Goal: Information Seeking & Learning: Learn about a topic

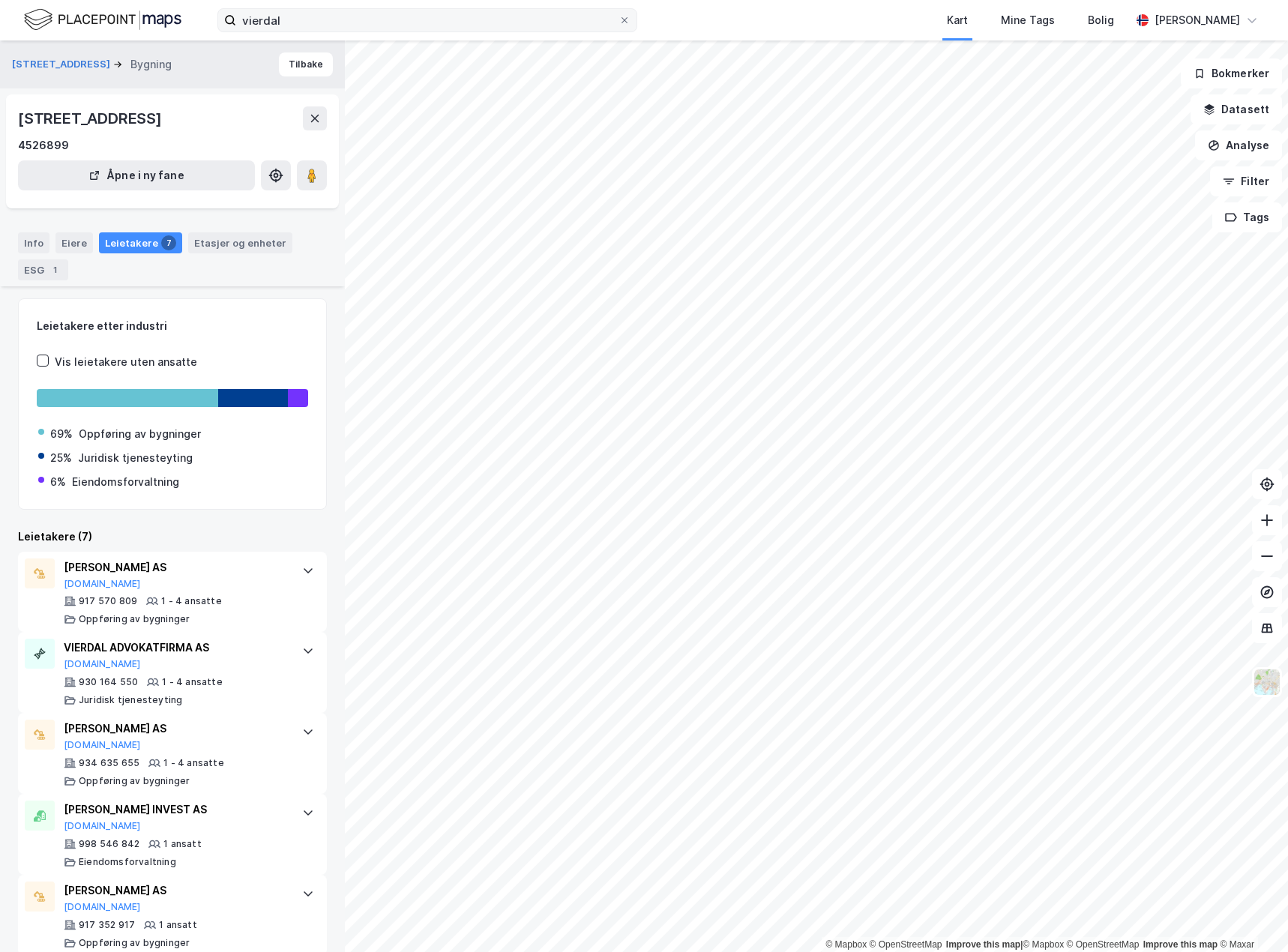
scroll to position [109, 0]
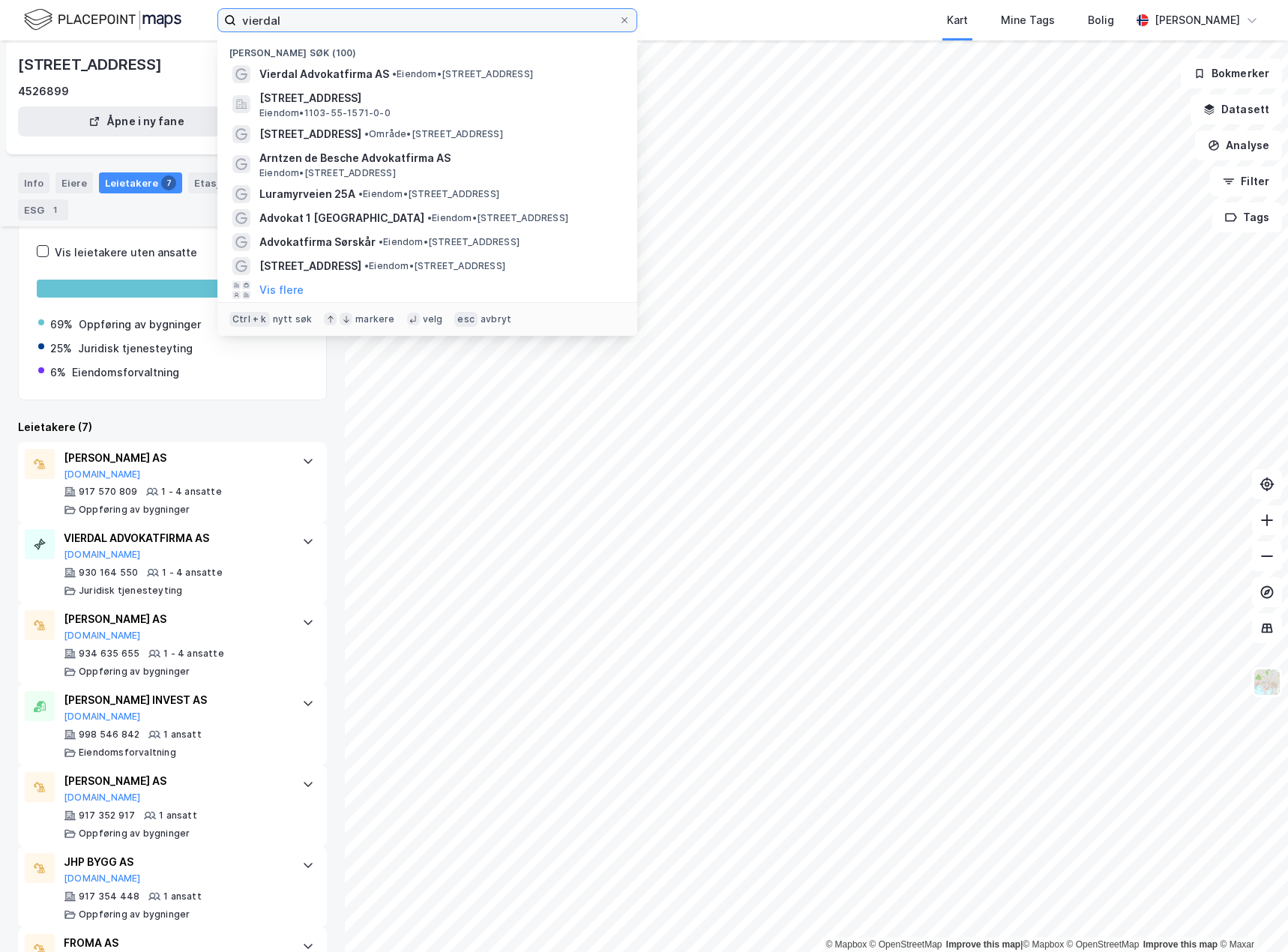
drag, startPoint x: 402, startPoint y: 22, endPoint x: 208, endPoint y: 28, distance: 194.1
click at [208, 28] on div "vierdal Nylige søk (100) Vierdal Advokatfirma AS • Eiendom • [STREET_ADDRESS], …" at bounding box center [644, 20] width 1288 height 40
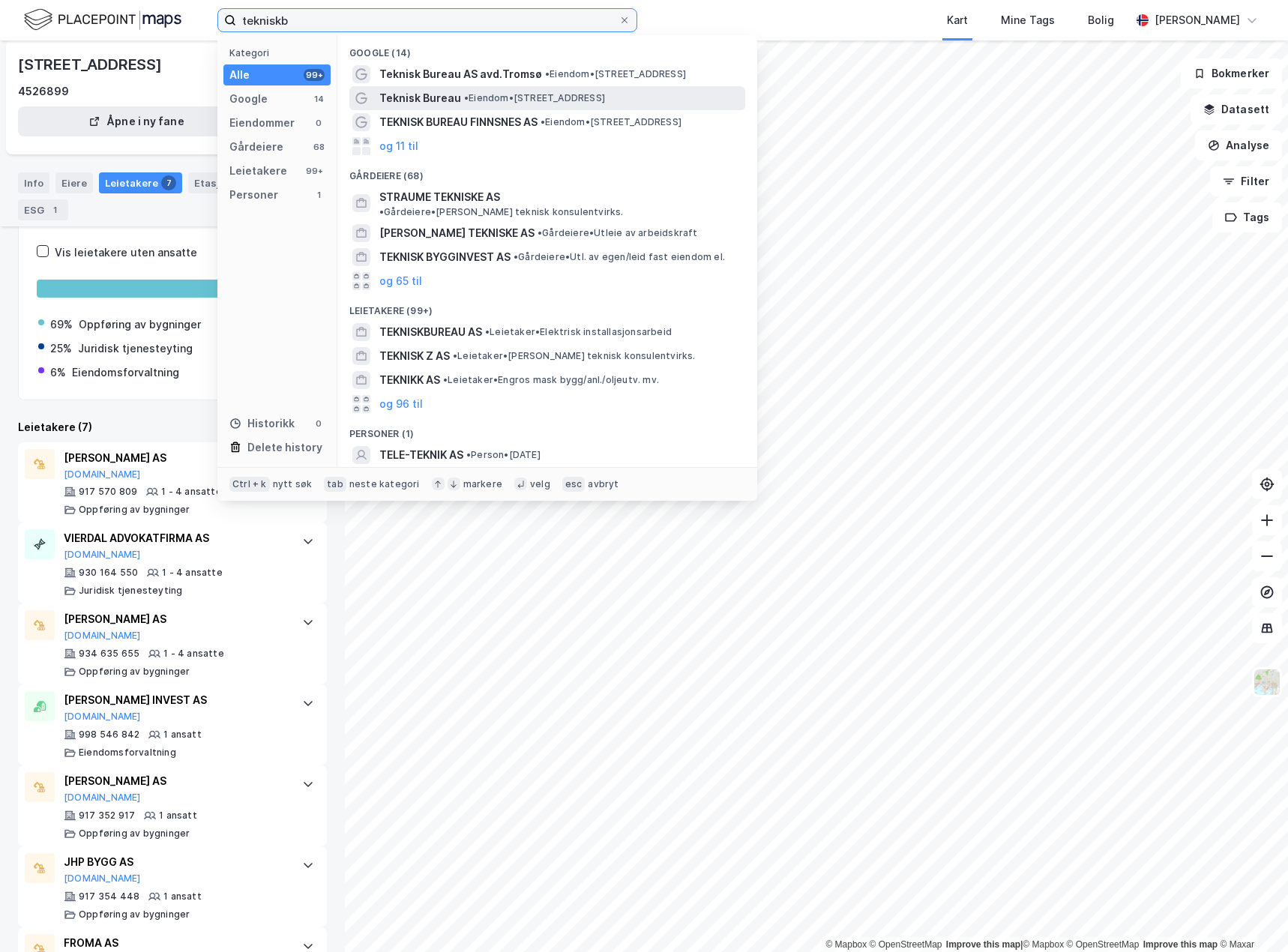
type input "tekniskb"
click at [432, 107] on span "Teknisk Bureau" at bounding box center [419, 97] width 81 height 18
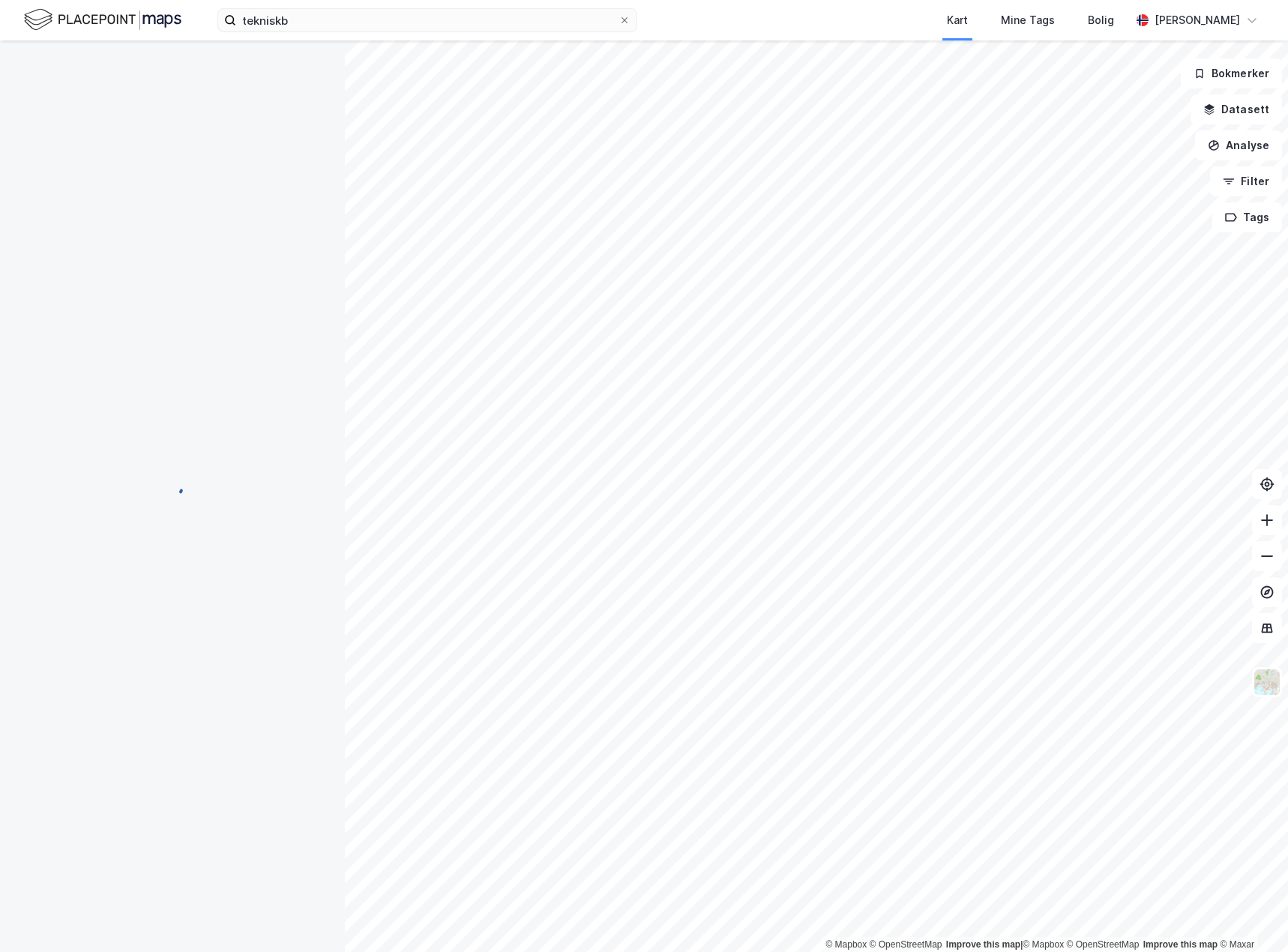
scroll to position [98, 0]
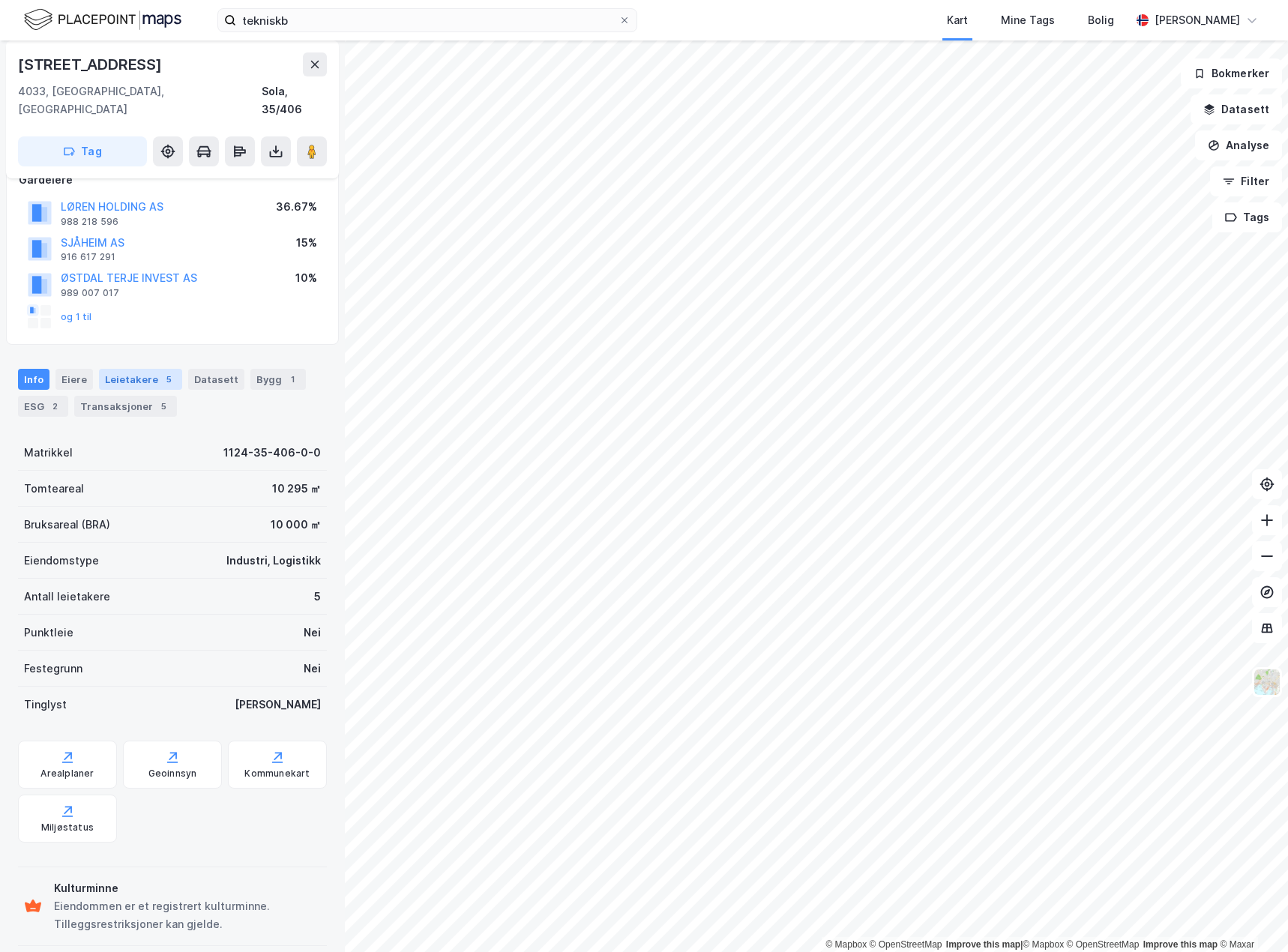
click at [153, 368] on div "Leietakere 5" at bounding box center [140, 379] width 83 height 21
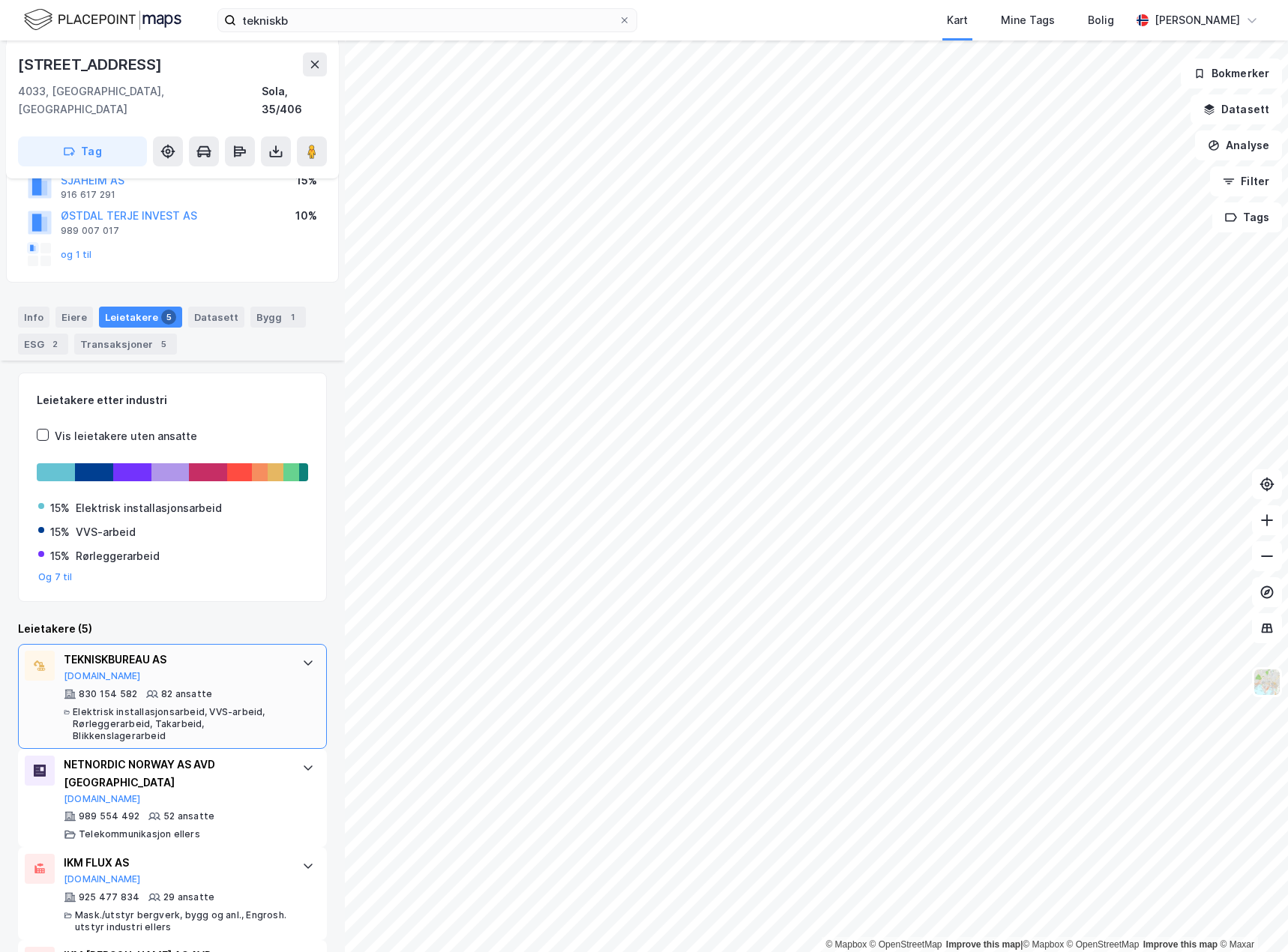
scroll to position [329, 0]
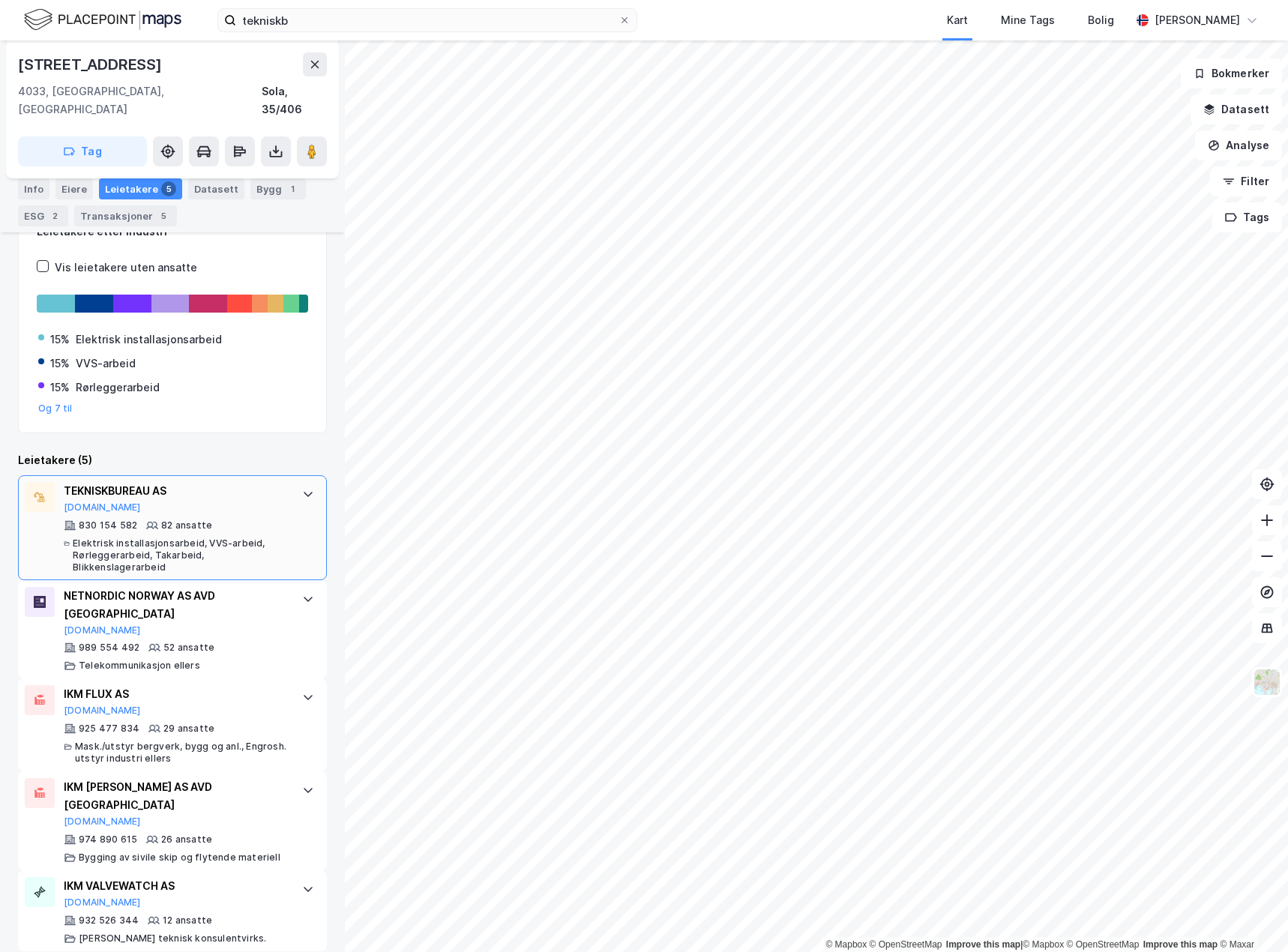
click at [269, 519] on div "830 154 582 82 ansatte Elektrisk installasjonsarbeid, VVS-arbeid, Rørleggerarbe…" at bounding box center [175, 546] width 224 height 54
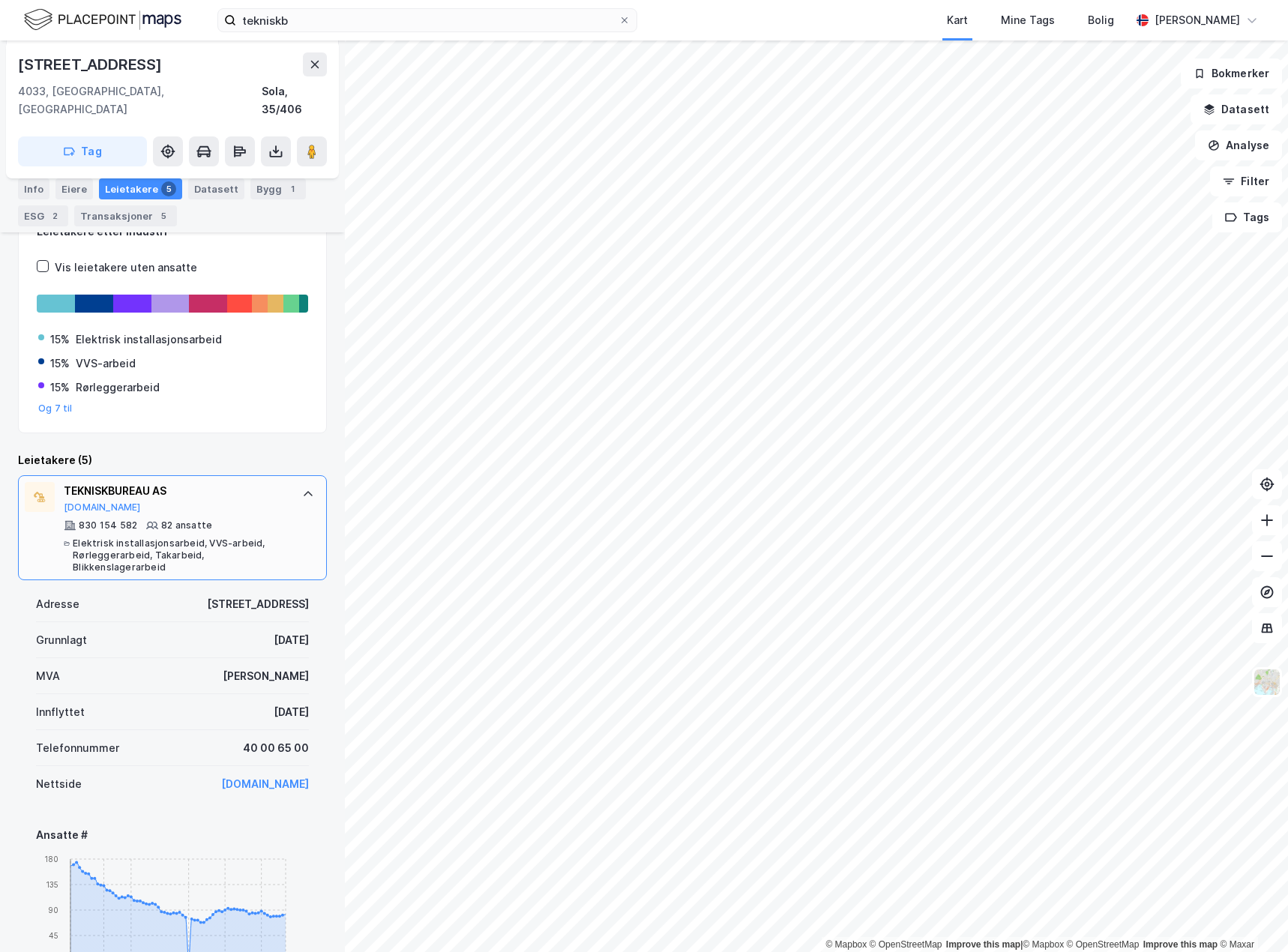
click at [297, 482] on div at bounding box center [309, 494] width 24 height 24
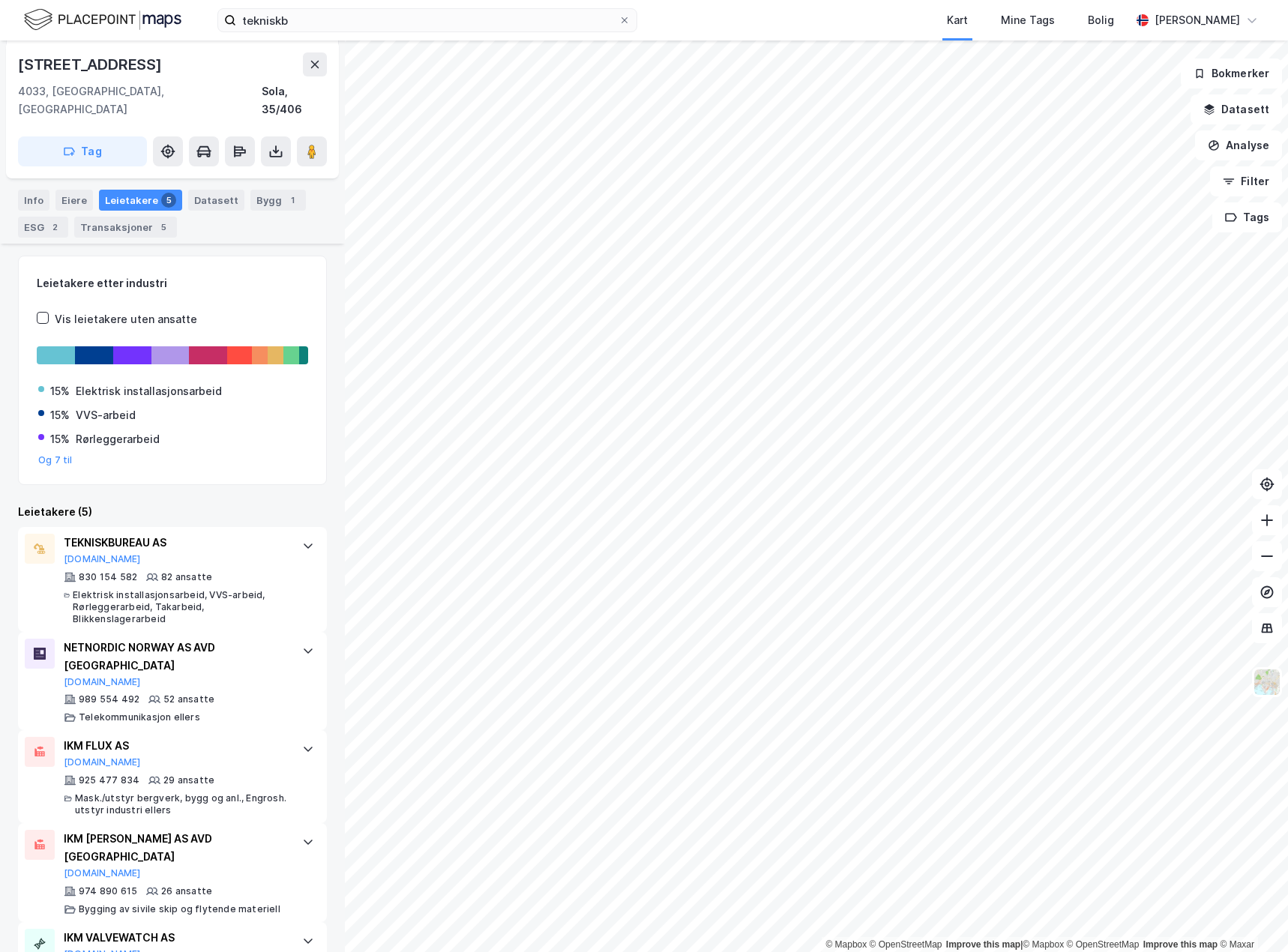
scroll to position [254, 0]
